Goal: Manage account settings

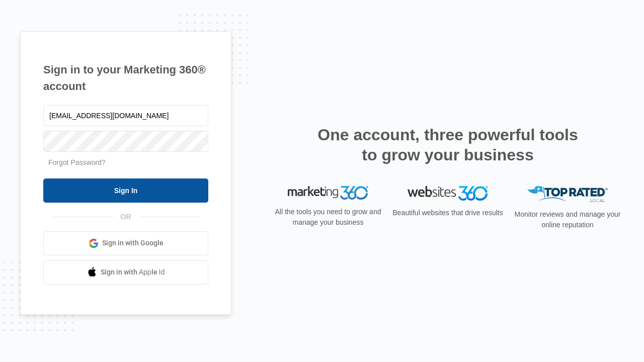
click at [126, 190] on input "Sign In" at bounding box center [125, 190] width 165 height 24
